Goal: Task Accomplishment & Management: Use online tool/utility

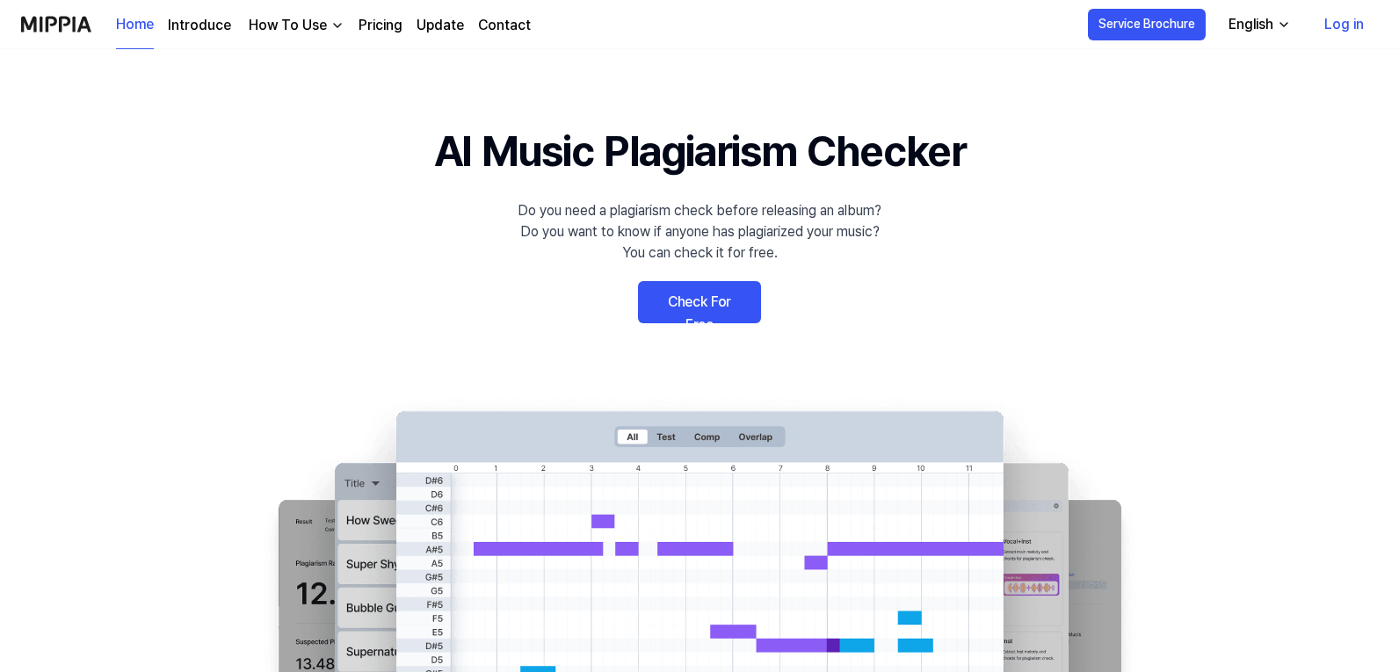
click at [699, 303] on link "Check For Free" at bounding box center [699, 302] width 123 height 42
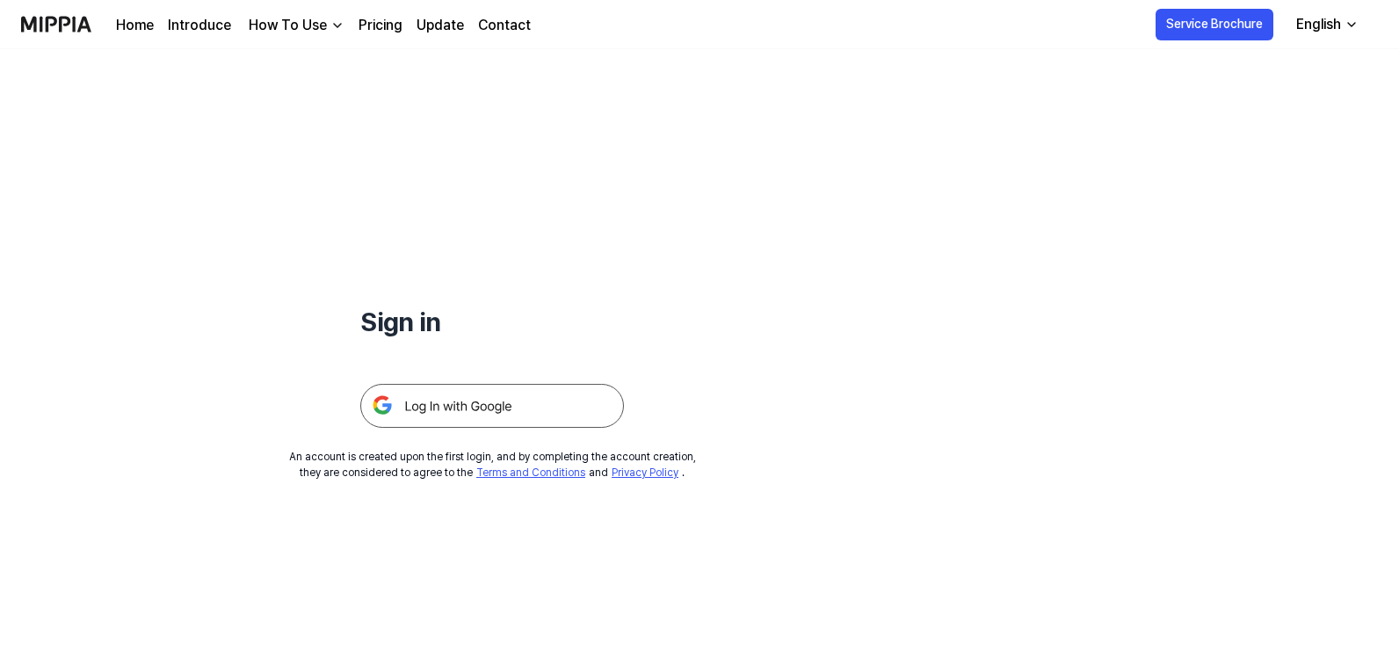
click at [489, 404] on img at bounding box center [492, 406] width 264 height 44
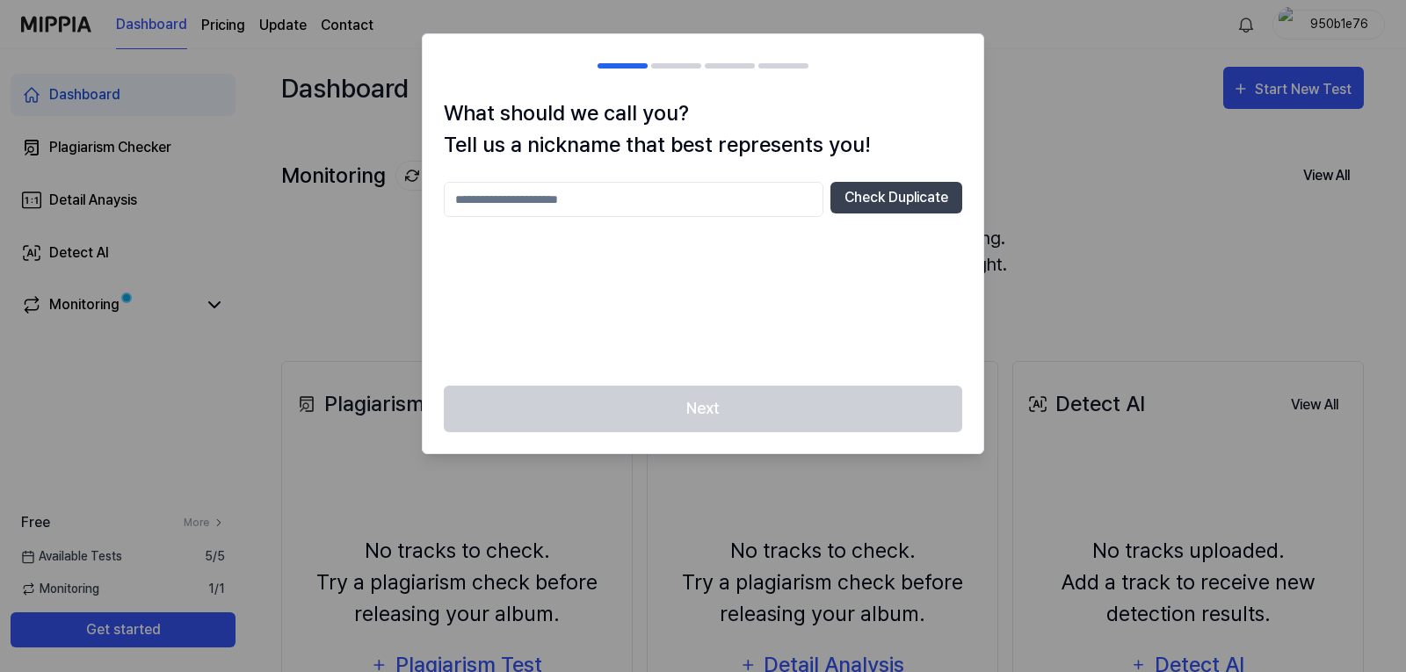
click at [588, 200] on input "text" at bounding box center [634, 199] width 380 height 35
drag, startPoint x: 593, startPoint y: 199, endPoint x: 400, endPoint y: 208, distance: 193.6
click at [400, 208] on body "Dashboard Pricing Update Contact 950b1e76 Dashboard Plagiarism Checker Detail A…" at bounding box center [699, 336] width 1399 height 672
click at [535, 211] on input "text" at bounding box center [634, 199] width 380 height 35
type input "**********"
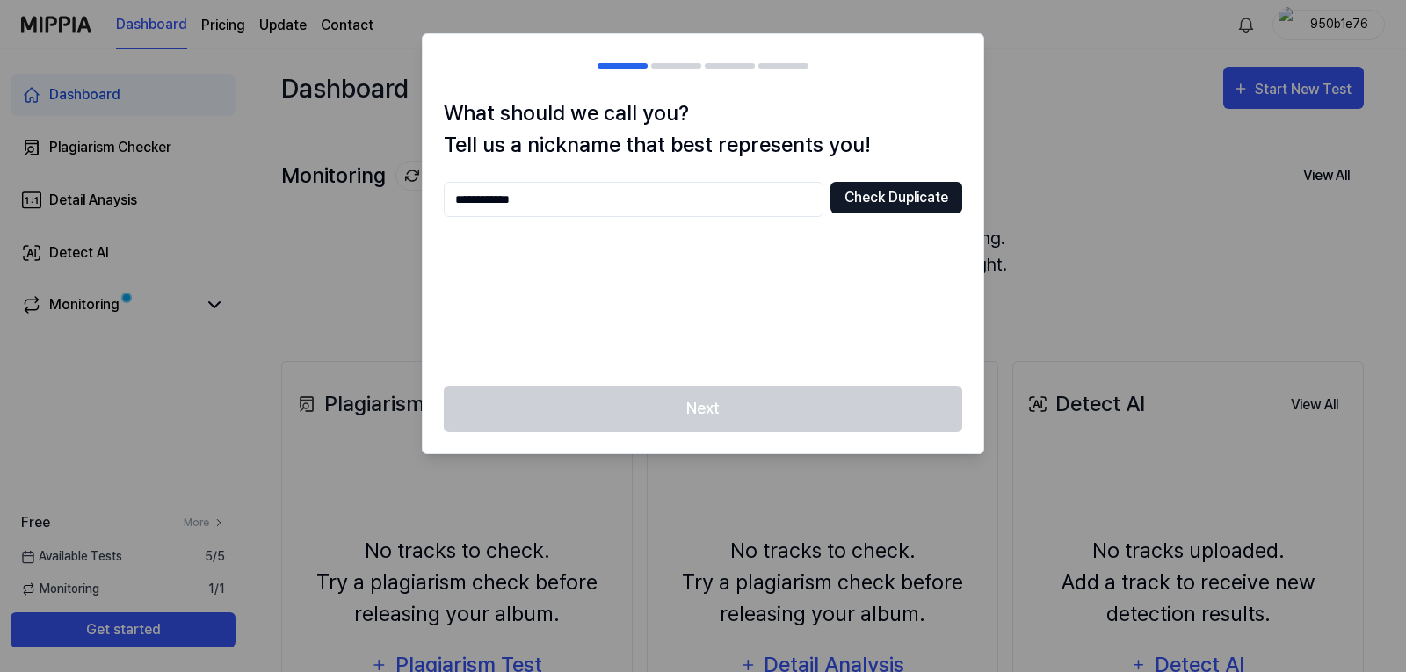
click at [881, 203] on button "Check Duplicate" at bounding box center [896, 198] width 132 height 32
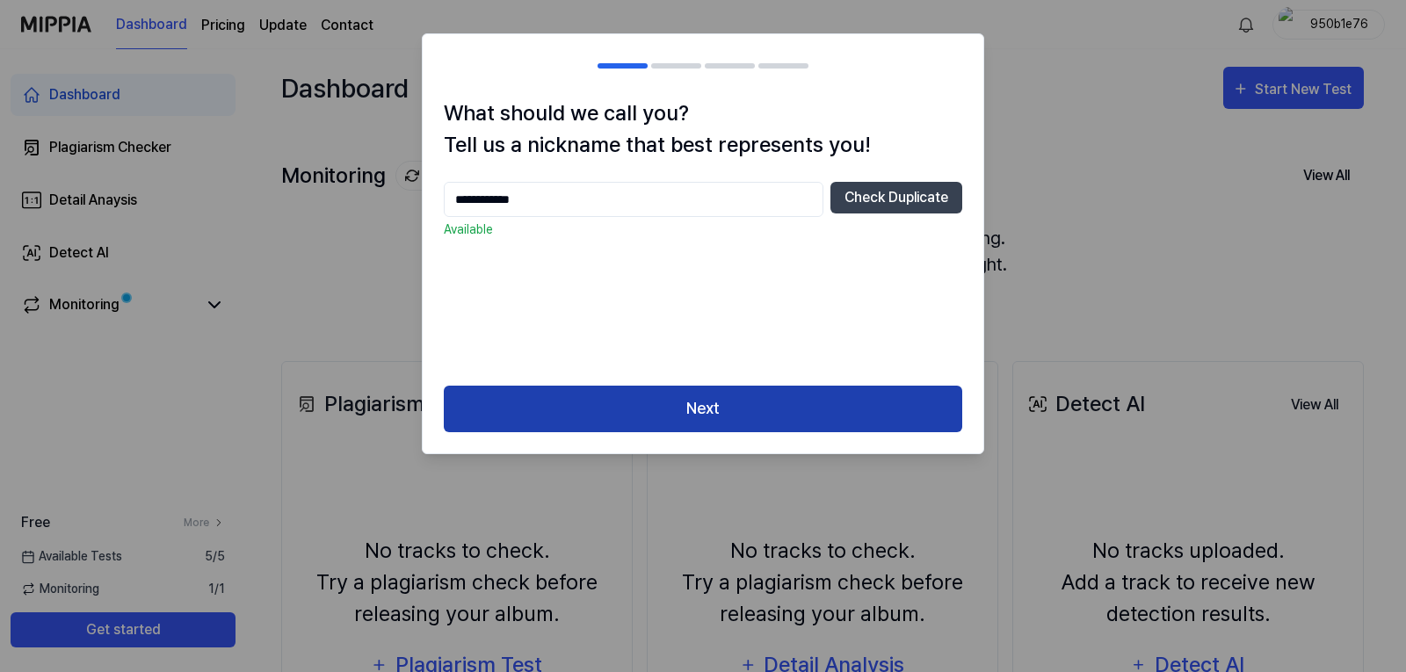
click at [681, 400] on button "Next" at bounding box center [703, 409] width 518 height 47
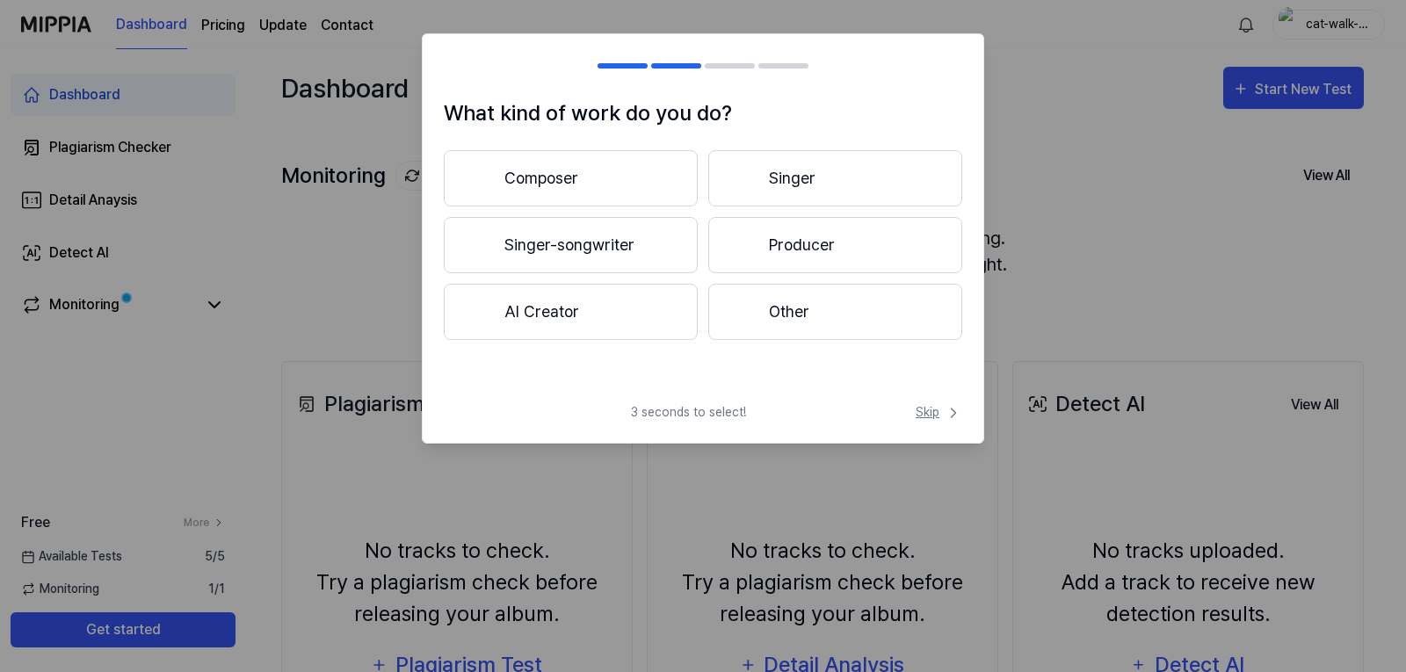
click at [936, 408] on span "Skip" at bounding box center [939, 412] width 47 height 18
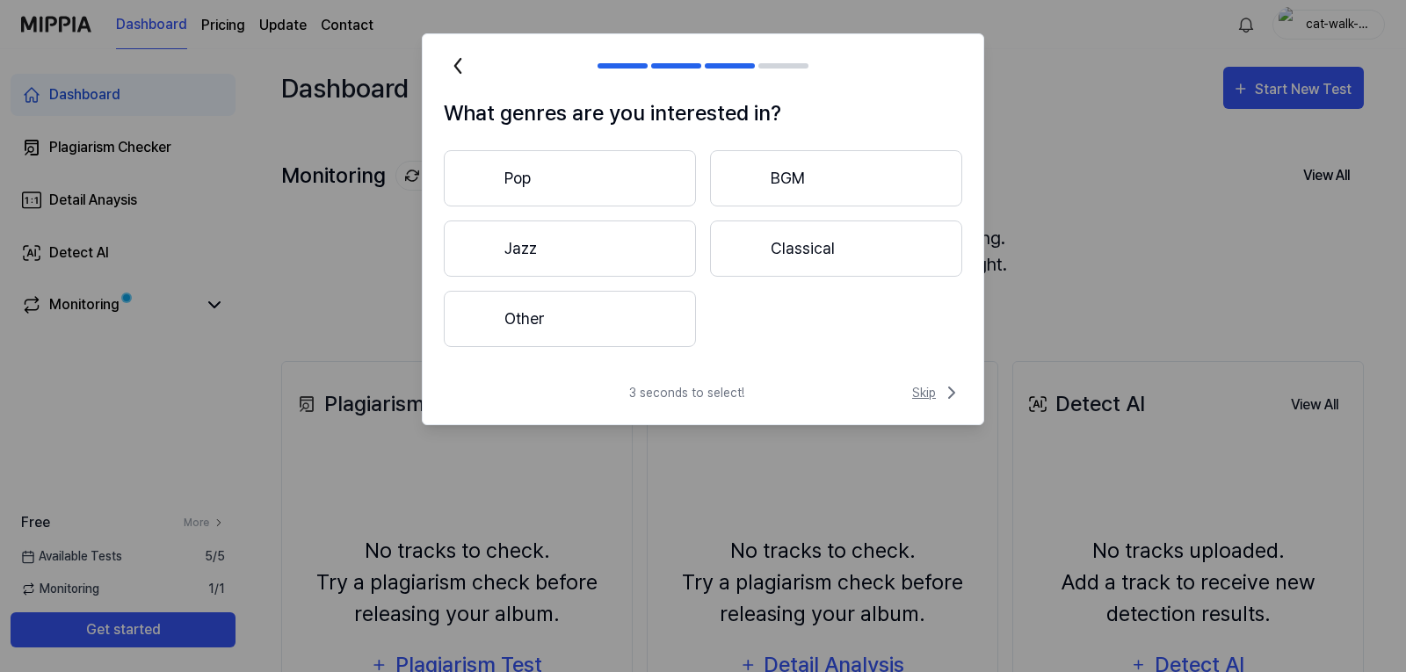
click at [915, 397] on span "Skip" at bounding box center [937, 392] width 50 height 21
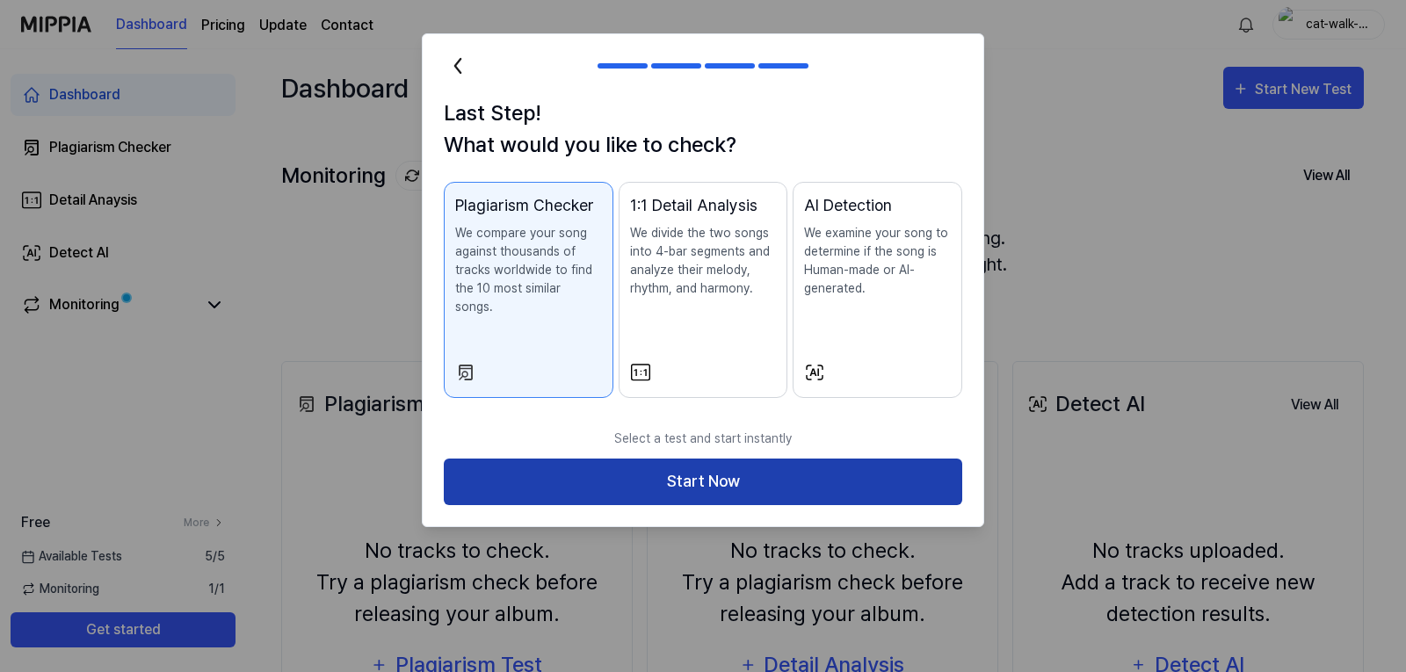
click at [748, 462] on button "Start Now" at bounding box center [703, 482] width 518 height 47
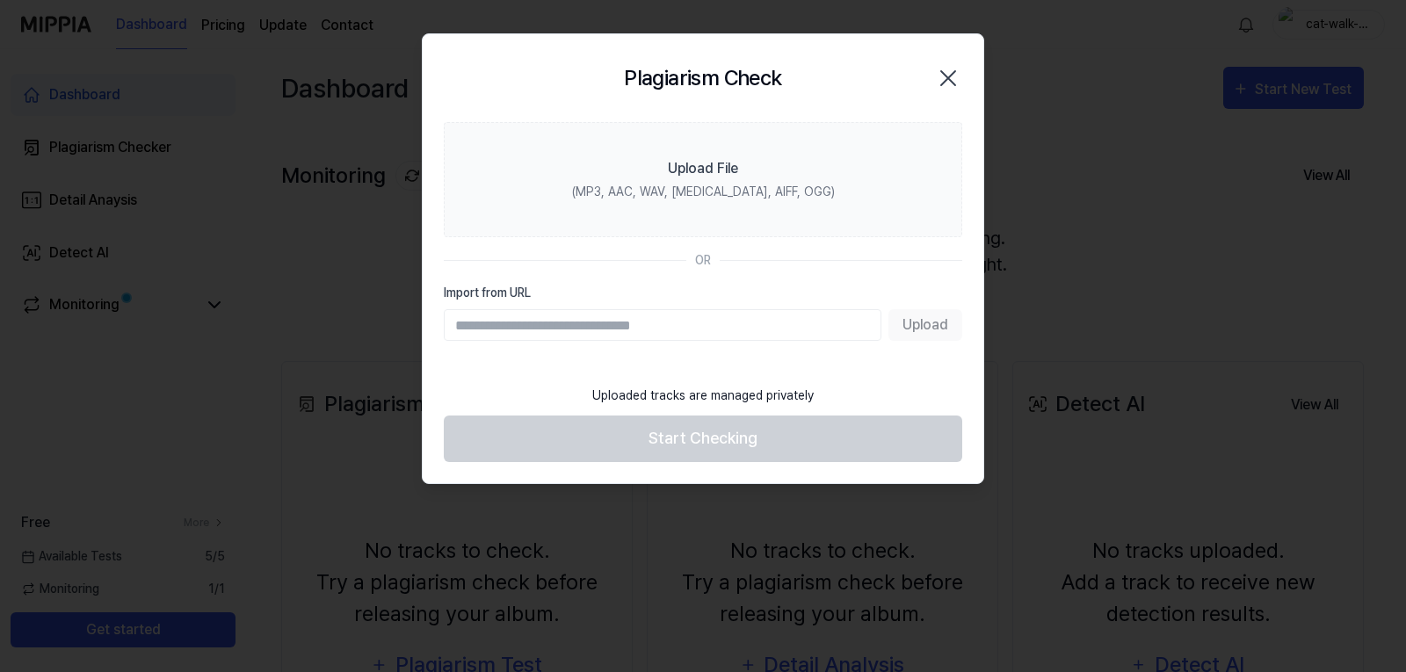
click at [970, 71] on div "Plagiarism Check Close" at bounding box center [703, 78] width 561 height 88
click at [953, 76] on icon "button" at bounding box center [948, 78] width 28 height 28
